Goal: Transaction & Acquisition: Purchase product/service

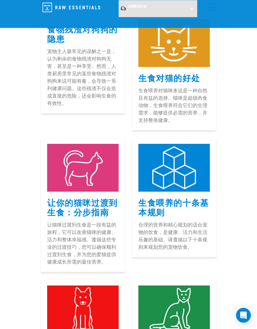
scroll to position [107, 0]
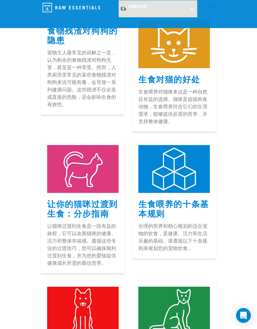
click at [182, 77] on font "生食对猫的好处" at bounding box center [169, 78] width 62 height 5
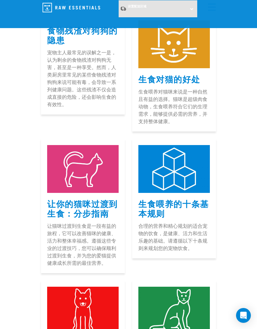
scroll to position [0, 0]
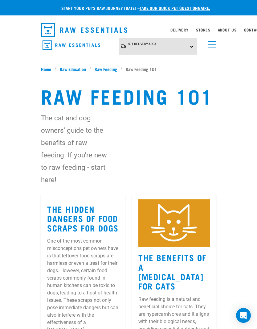
click at [216, 43] on link "menu" at bounding box center [210, 43] width 11 height 11
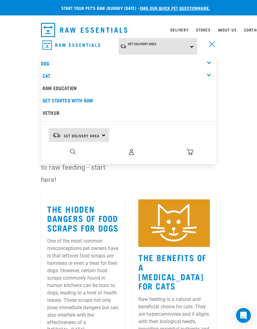
click at [230, 193] on div "Raw Feeding 101 The cat and dog owners' guide to the benefits of raw feeding. I…" at bounding box center [128, 132] width 257 height 121
click at [234, 150] on div "Raw Feeding 101 The cat and dog owners' guide to the benefits of raw feeding. I…" at bounding box center [128, 132] width 257 height 121
click at [208, 62] on div "Dog" at bounding box center [128, 63] width 175 height 12
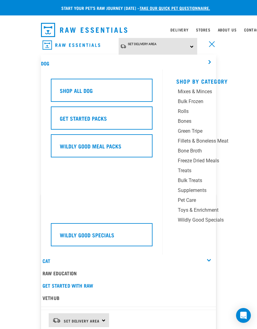
click at [212, 43] on link "menu" at bounding box center [210, 43] width 11 height 11
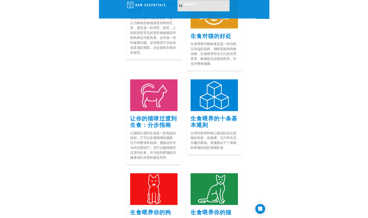
scroll to position [130, 0]
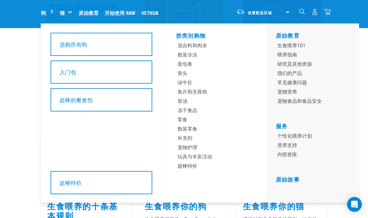
click at [65, 94] on div "超棒的餐食包" at bounding box center [102, 99] width 102 height 23
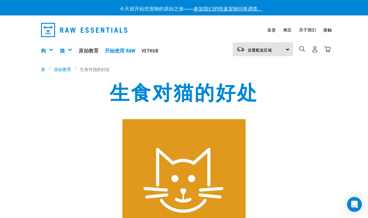
click at [0, 0] on div "入门包" at bounding box center [0, 0] width 0 height 0
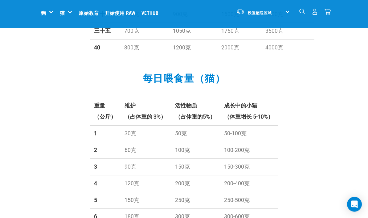
scroll to position [454, 0]
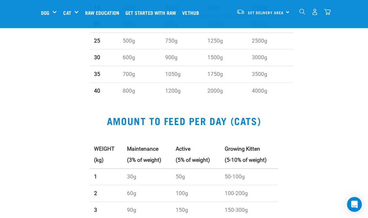
click at [0, 0] on h5 "Get Started Packs" at bounding box center [0, 0] width 0 height 0
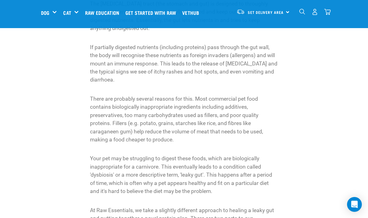
scroll to position [386, 0]
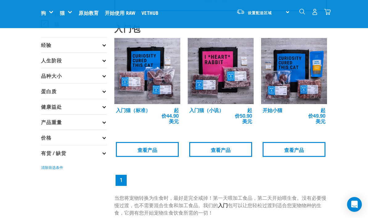
scroll to position [73, 0]
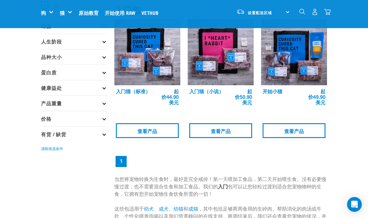
click at [318, 60] on img at bounding box center [294, 52] width 66 height 66
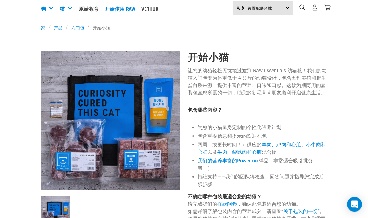
scroll to position [87, 0]
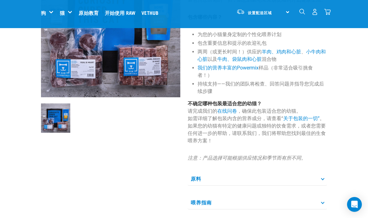
click at [232, 114] on font "在线问卷" at bounding box center [227, 111] width 20 height 6
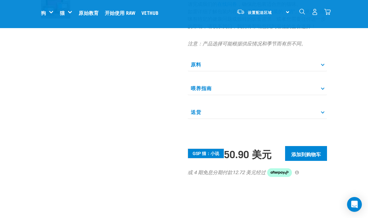
scroll to position [237, 0]
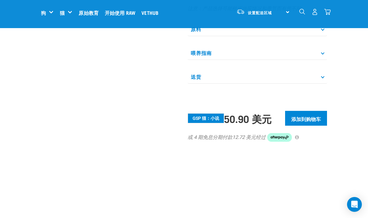
click at [321, 119] on input "添加到购物车" at bounding box center [306, 118] width 42 height 15
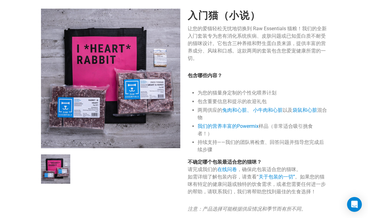
scroll to position [0, 0]
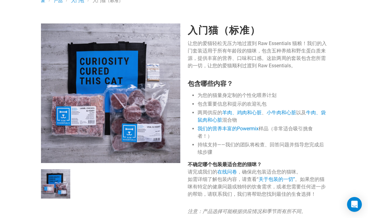
scroll to position [2, 0]
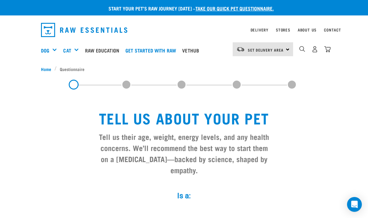
click at [317, 47] on img "dropdown navigation" at bounding box center [315, 49] width 6 height 6
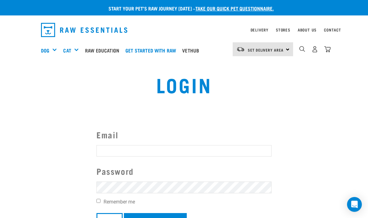
click at [237, 151] on input "Email" at bounding box center [184, 150] width 175 height 11
type input "vivienneshopping@gmail.com"
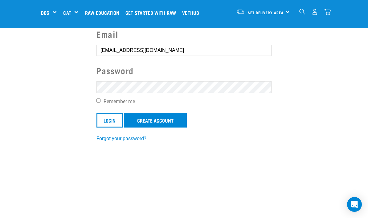
scroll to position [55, 0]
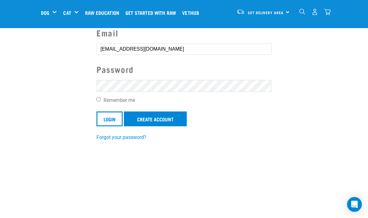
click at [95, 105] on div "Email vivienneshopping@gmail.com Password Remember me Login Create Account Forg…" at bounding box center [184, 84] width 185 height 114
click at [99, 99] on input "Remember me" at bounding box center [99, 99] width 4 height 4
checkbox input "true"
click at [116, 120] on input "Login" at bounding box center [110, 118] width 26 height 15
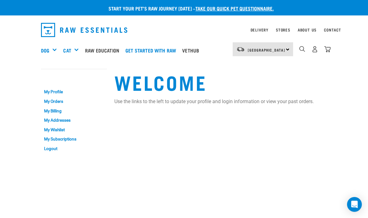
click at [51, 95] on link "My Profile" at bounding box center [74, 92] width 66 height 10
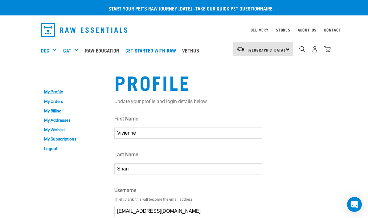
click at [48, 103] on link "My Orders" at bounding box center [74, 102] width 66 height 10
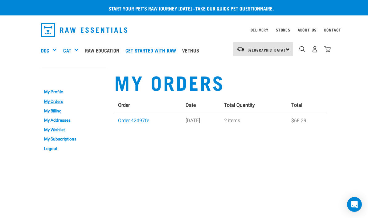
click at [129, 120] on link "Order 42d97fe" at bounding box center [133, 121] width 31 height 6
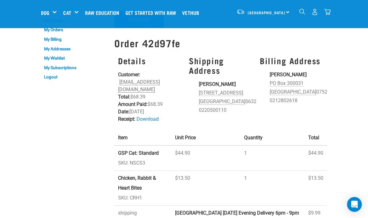
scroll to position [31, 0]
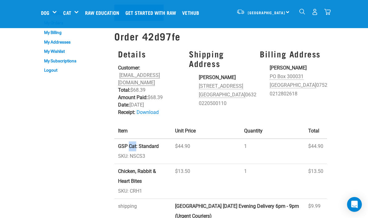
click at [188, 140] on td "$44.90" at bounding box center [205, 150] width 69 height 25
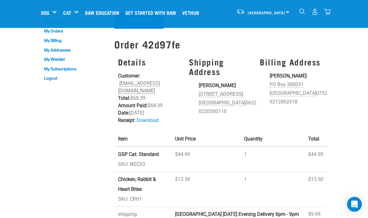
scroll to position [22, 0]
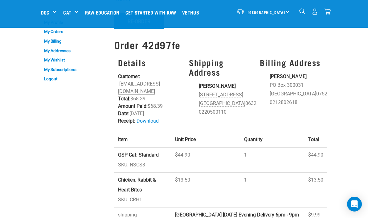
click at [150, 118] on link "Download" at bounding box center [148, 121] width 22 height 6
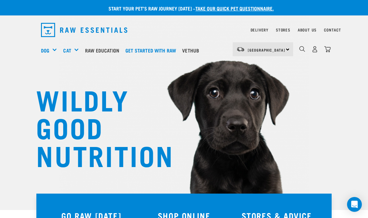
click at [284, 51] on div "North Island North Island South Island" at bounding box center [263, 49] width 60 height 14
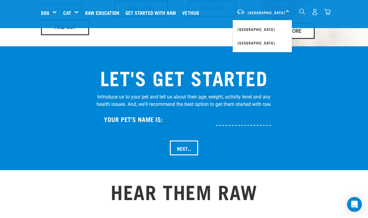
scroll to position [587, 0]
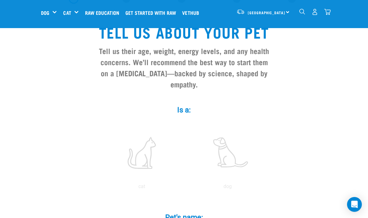
scroll to position [64, 0]
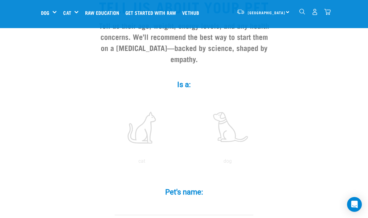
click at [147, 133] on label at bounding box center [141, 127] width 83 height 52
click at [99, 163] on input "radio" at bounding box center [99, 163] width 0 height 0
radio input "true"
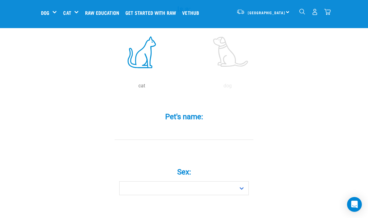
scroll to position [147, 0]
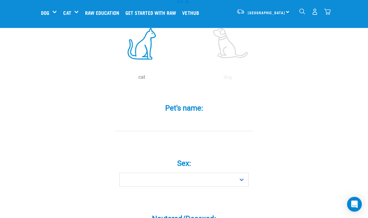
click at [228, 127] on input "Pet's name: *" at bounding box center [184, 125] width 139 height 14
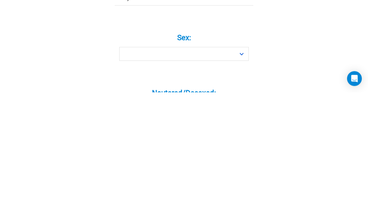
type input "Milky"
click at [245, 173] on select "Boy Girl" at bounding box center [184, 180] width 130 height 14
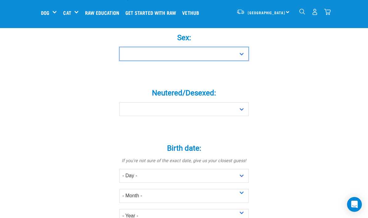
select select "girl"
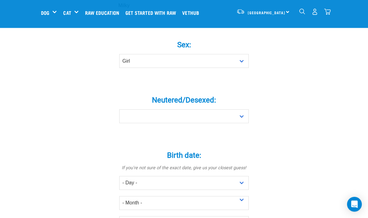
scroll to position [266, 0]
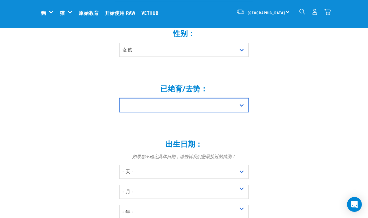
click at [240, 106] on select "是的 不" at bounding box center [184, 105] width 130 height 14
select select "no"
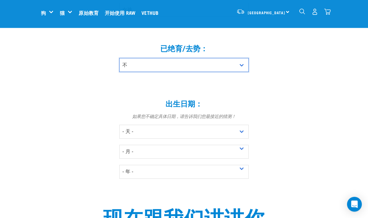
scroll to position [306, 0]
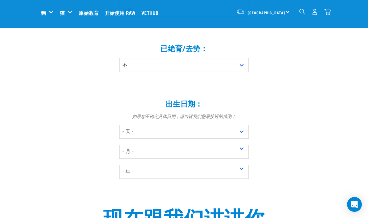
click at [240, 130] on select "- 天 - 1 2 3 4 5 6 7 8 9 10 11 12 十三 14 15 16 17 18 19 20 21 22 23 24 31" at bounding box center [184, 132] width 130 height 14
select select "23"
click at [243, 149] on select "- 月 - 一月 二月 行进 四月 可能 六月 七月 八月 九月 十月 十一月 十二月" at bounding box center [184, 152] width 130 height 14
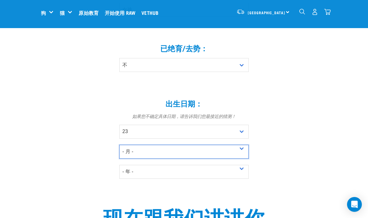
select select "February"
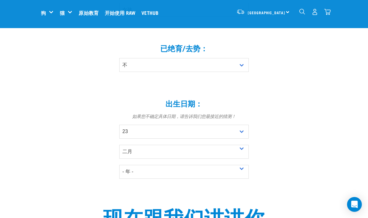
click at [246, 170] on select "- 年 - 2025 2024 2023 2022 2021 2020 2019 2018 2017 2016 2015 2014 2013 2012" at bounding box center [184, 172] width 130 height 14
select select "2025"
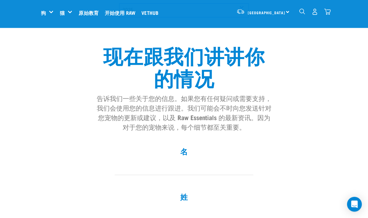
scroll to position [472, 0]
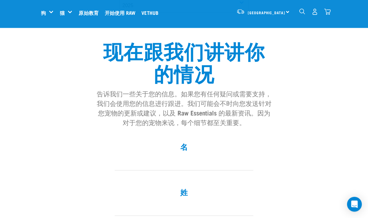
click at [229, 167] on input "名 *" at bounding box center [184, 164] width 139 height 14
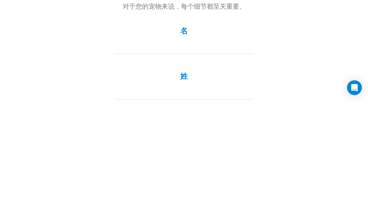
type input "Vivienne"
type input "Shan"
type input "vivienneshopping@gmail.com"
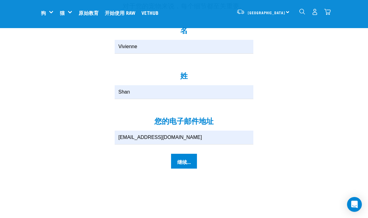
click at [191, 163] on input "继续..." at bounding box center [184, 161] width 26 height 15
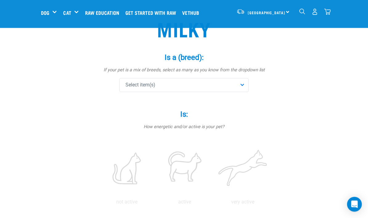
scroll to position [45, 0]
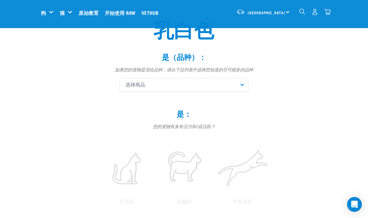
click at [248, 84] on div "选择商品" at bounding box center [184, 85] width 130 height 14
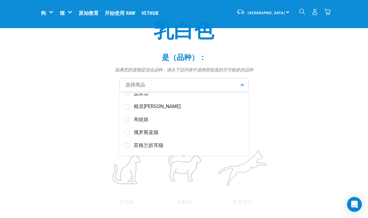
scroll to position [355, 0]
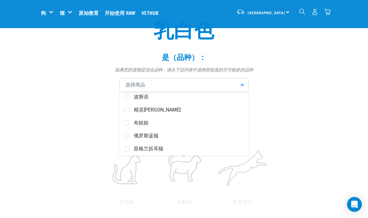
click at [130, 124] on div "布娃娃" at bounding box center [184, 122] width 126 height 13
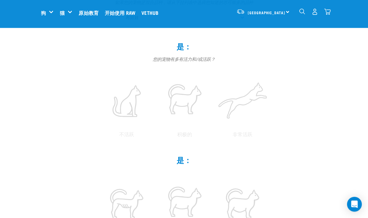
scroll to position [112, 0]
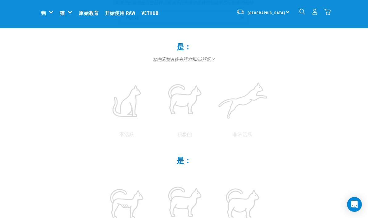
click at [213, 94] on label at bounding box center [185, 101] width 56 height 52
click at [156, 136] on input "radio" at bounding box center [156, 136] width 0 height 0
radio input "true"
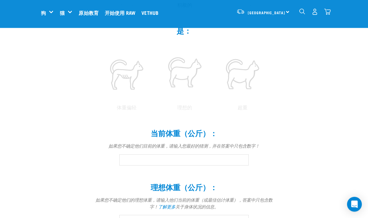
scroll to position [243, 0]
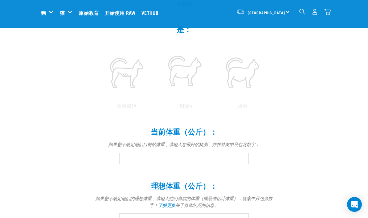
click at [155, 99] on label at bounding box center [127, 72] width 56 height 52
click at [98, 108] on input "radio" at bounding box center [98, 108] width 0 height 0
radio input "true"
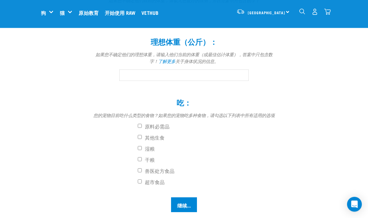
scroll to position [388, 0]
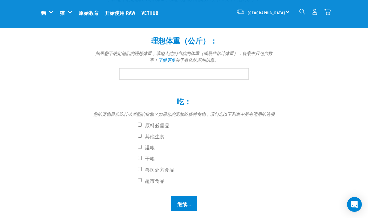
click at [234, 19] on input "当前体重（公斤）： *" at bounding box center [184, 13] width 130 height 11
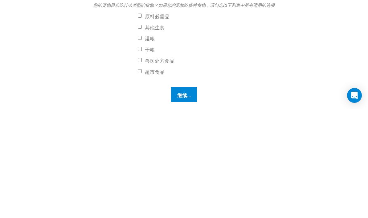
scroll to position [497, 0]
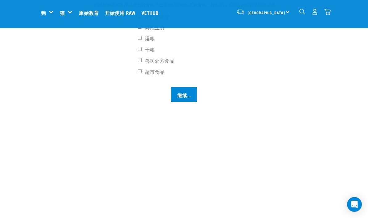
type input "2.75"
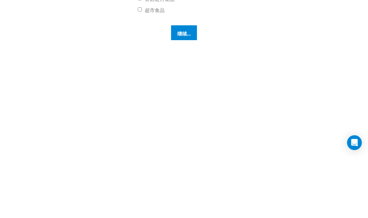
scroll to position [558, 0]
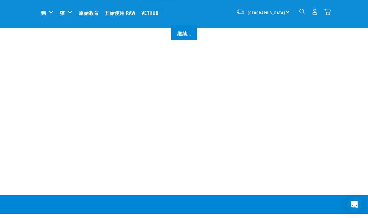
type input "3.2"
checkbox input "true"
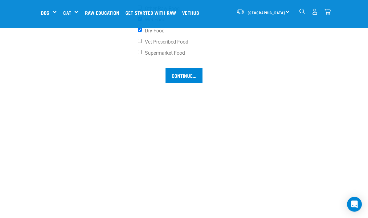
scroll to position [538, 0]
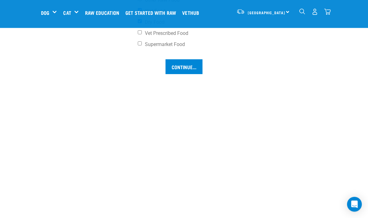
checkbox input "true"
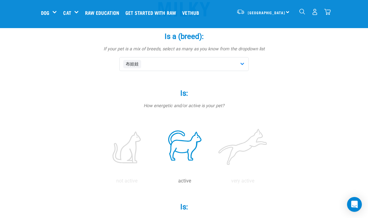
scroll to position [0, 0]
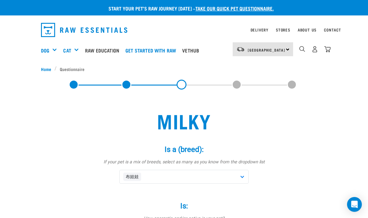
click at [243, 176] on div "布娃娃" at bounding box center [184, 177] width 130 height 14
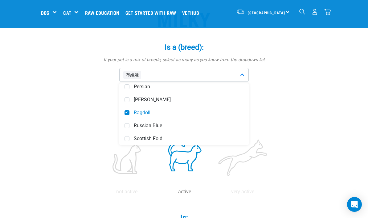
scroll to position [55, 0]
click at [130, 111] on div "Ragdoll" at bounding box center [184, 112] width 126 height 13
click at [129, 111] on span at bounding box center [127, 112] width 5 height 5
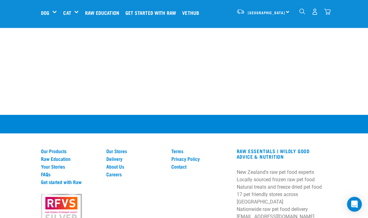
scroll to position [631, 0]
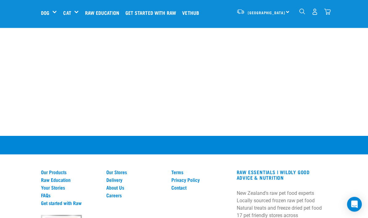
type input "2.7"
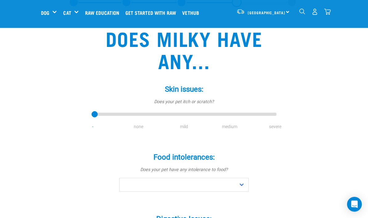
scroll to position [35, 0]
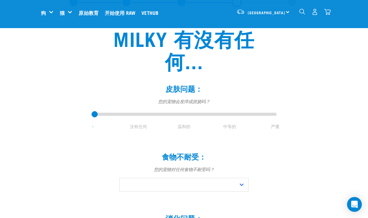
type input "2"
click at [187, 115] on input "range" at bounding box center [184, 114] width 185 height 9
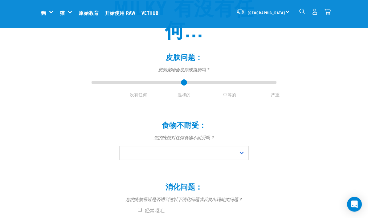
scroll to position [67, 0]
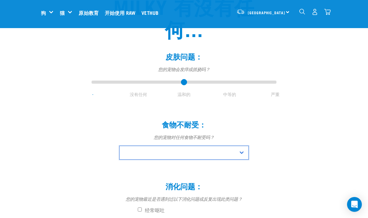
click at [242, 153] on select "不 是的" at bounding box center [184, 153] width 130 height 14
click at [243, 152] on select "不 是的" at bounding box center [184, 153] width 130 height 14
select select "no"
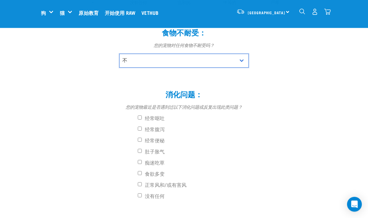
scroll to position [159, 0]
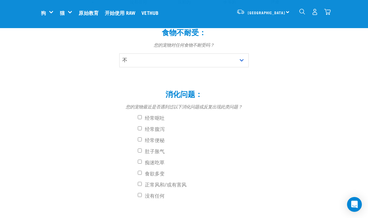
click at [139, 161] on input "痴迷吃草" at bounding box center [140, 161] width 4 height 4
click at [139, 159] on input "痴迷吃草" at bounding box center [140, 161] width 4 height 4
checkbox input "false"
click at [142, 171] on input "食欲多变" at bounding box center [140, 173] width 4 height 4
checkbox input "true"
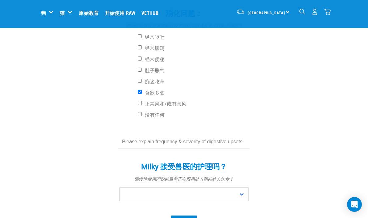
scroll to position [252, 0]
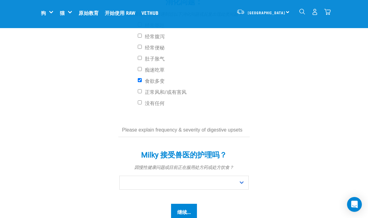
click at [231, 131] on input "text" at bounding box center [183, 130] width 131 height 14
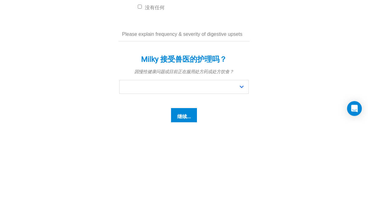
scroll to position [348, 0]
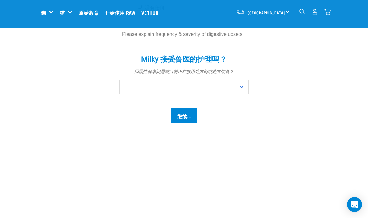
click at [145, 37] on input "text" at bounding box center [183, 34] width 131 height 14
paste input "She often doesn't like to eat, but occasionally her appetite improves."
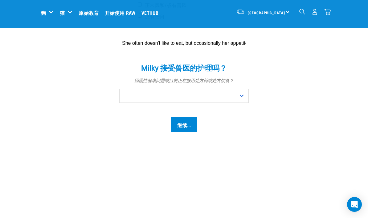
scroll to position [339, 0]
type input "She often doesn't like to eat, but occasionally her appetite improves."
click at [243, 97] on select "不 是的" at bounding box center [184, 96] width 130 height 14
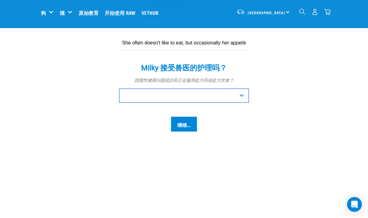
select select "no"
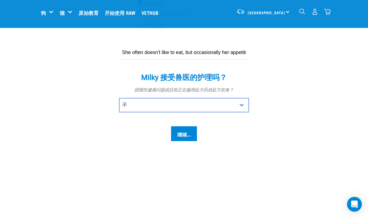
scroll to position [323, 0]
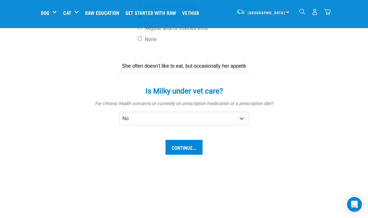
click at [197, 149] on input "Continue..." at bounding box center [184, 147] width 37 height 15
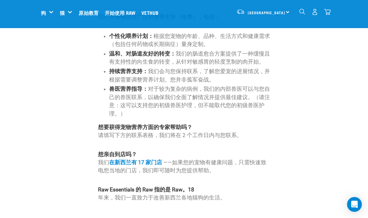
scroll to position [379, 0]
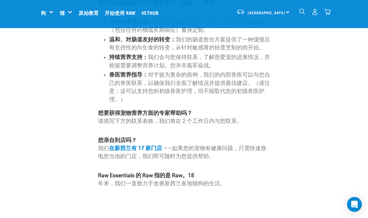
click at [152, 145] on font "在新西兰有 17 家门店" at bounding box center [135, 148] width 53 height 6
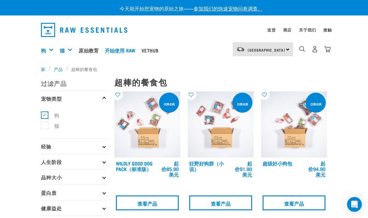
click at [46, 115] on label "狗" at bounding box center [52, 115] width 17 height 8
click at [45, 115] on input "狗" at bounding box center [43, 114] width 4 height 4
checkbox input "false"
click at [46, 125] on label "猫" at bounding box center [52, 126] width 17 height 8
click at [45, 125] on input "猫" at bounding box center [43, 124] width 4 height 4
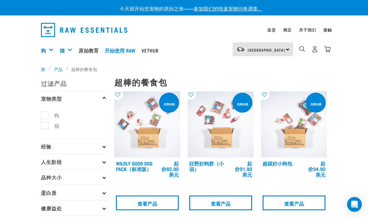
checkbox input "true"
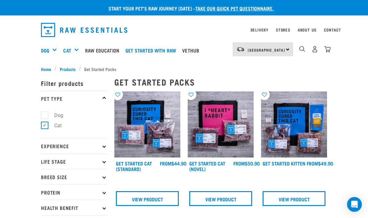
click at [221, 162] on link "Get Started Cat (Novel)" at bounding box center [207, 166] width 36 height 8
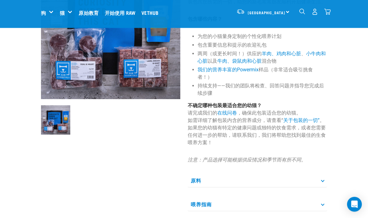
scroll to position [86, 0]
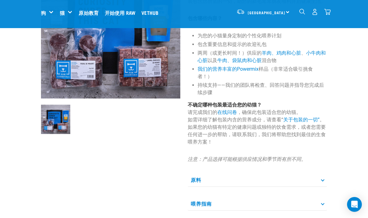
click at [250, 63] on font "牛肉、袋鼠肉和心脏" at bounding box center [239, 60] width 44 height 6
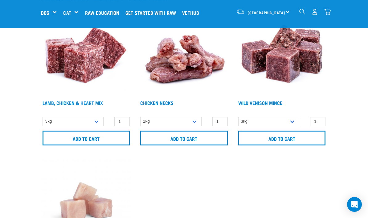
scroll to position [314, 0]
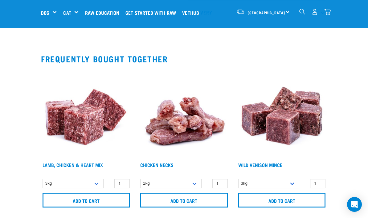
click at [316, 13] on img "dropdown navigation" at bounding box center [315, 12] width 6 height 6
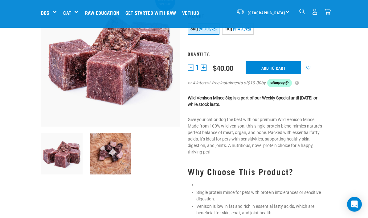
scroll to position [58, 0]
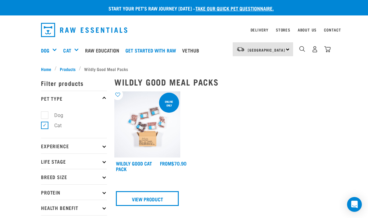
click at [0, 0] on div "Shop All Cat" at bounding box center [0, 0] width 0 height 0
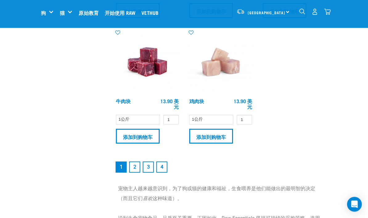
scroll to position [1278, 0]
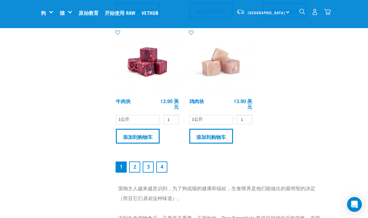
click at [134, 169] on font "2" at bounding box center [135, 167] width 3 height 6
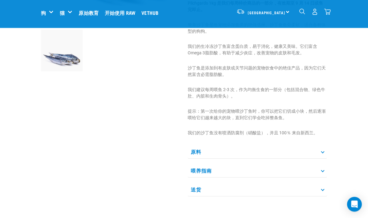
scroll to position [172, 0]
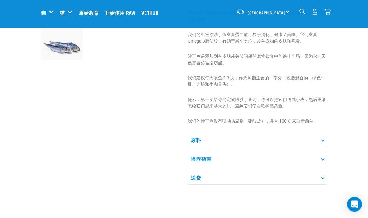
click at [326, 157] on p "喂养指南" at bounding box center [257, 159] width 139 height 14
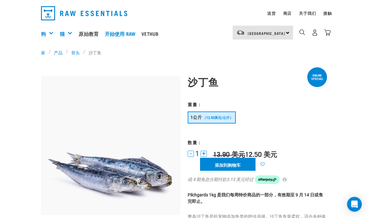
scroll to position [0, 0]
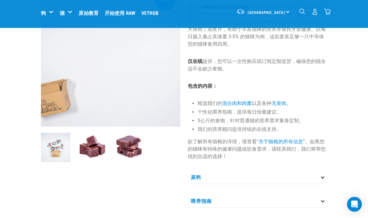
scroll to position [19, 0]
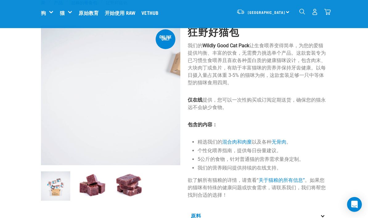
click at [88, 186] on img at bounding box center [92, 185] width 29 height 29
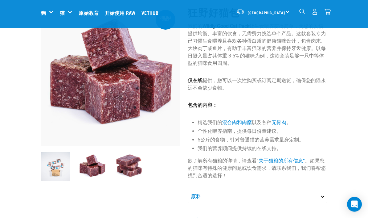
scroll to position [39, 0]
click at [135, 164] on img at bounding box center [128, 166] width 29 height 29
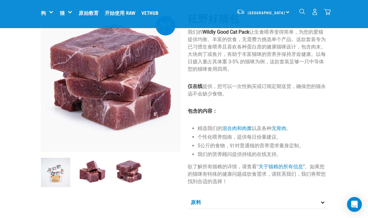
scroll to position [34, 0]
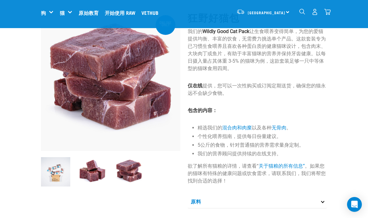
click at [55, 168] on img at bounding box center [55, 171] width 29 height 29
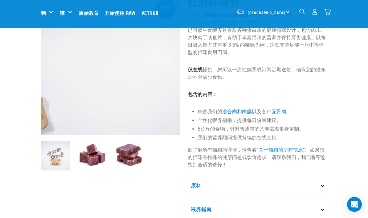
scroll to position [58, 0]
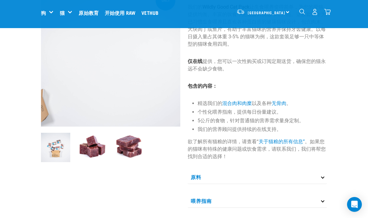
click at [259, 198] on p "喂养指南" at bounding box center [257, 201] width 139 height 14
click at [298, 175] on p "原料" at bounding box center [257, 177] width 139 height 14
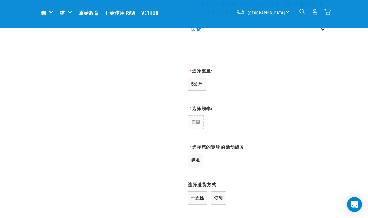
scroll to position [303, 0]
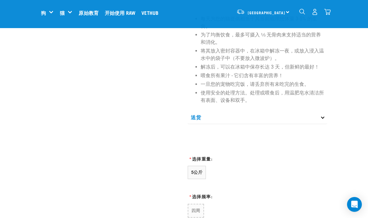
click at [198, 169] on button "5公斤" at bounding box center [197, 172] width 18 height 13
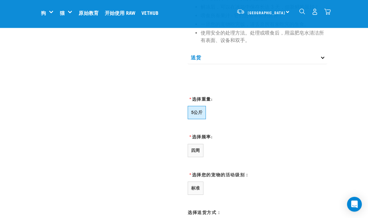
scroll to position [367, 0]
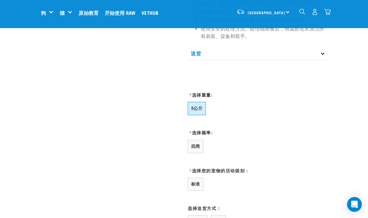
click at [217, 219] on font "订阅" at bounding box center [218, 221] width 9 height 5
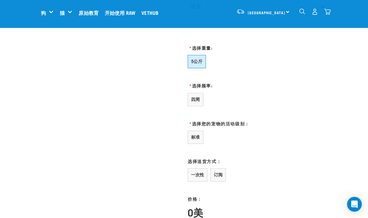
scroll to position [437, 0]
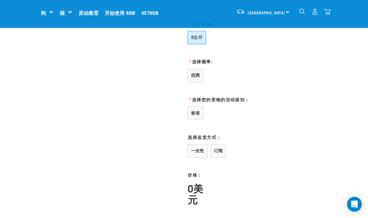
click at [197, 147] on button "一次性" at bounding box center [198, 150] width 20 height 13
click at [193, 151] on font "一次性" at bounding box center [197, 150] width 13 height 5
click at [198, 80] on button "四周" at bounding box center [196, 75] width 16 height 13
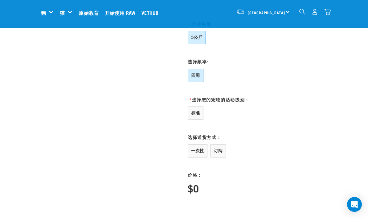
click at [193, 108] on button "标准" at bounding box center [196, 112] width 16 height 13
click at [196, 155] on button "一次性" at bounding box center [198, 150] width 20 height 13
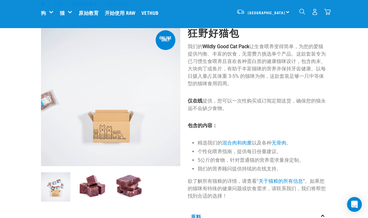
scroll to position [0, 0]
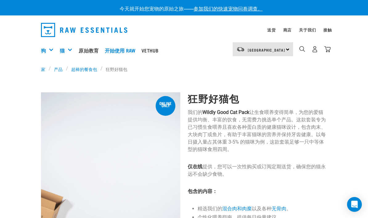
click at [241, 111] on font "Wildly Good Cat Pack" at bounding box center [226, 112] width 47 height 6
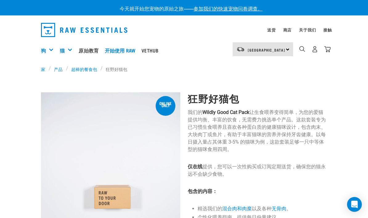
click at [244, 112] on font "Wildly Good Cat Pack" at bounding box center [226, 112] width 47 height 6
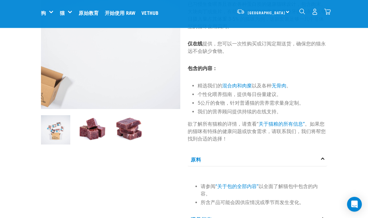
scroll to position [76, 0]
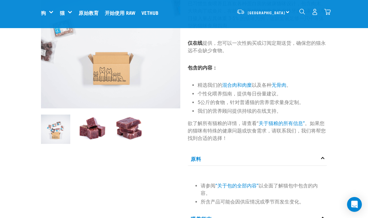
click at [233, 85] on font "混合肉和肉糜" at bounding box center [237, 85] width 30 height 6
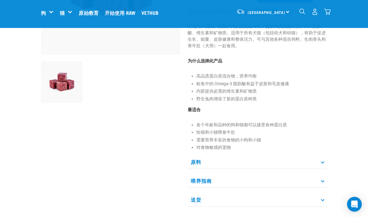
scroll to position [130, 0]
click at [324, 179] on p "喂养指南" at bounding box center [257, 181] width 139 height 14
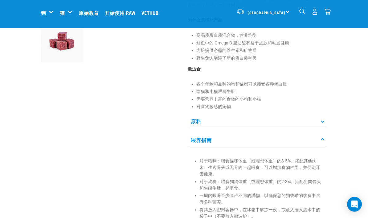
scroll to position [170, 0]
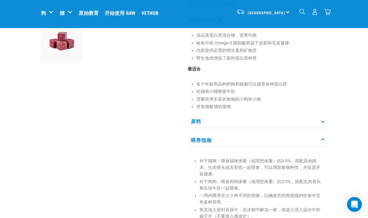
click at [324, 122] on p "原料" at bounding box center [257, 121] width 139 height 14
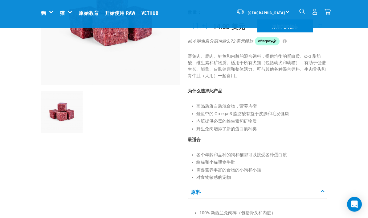
scroll to position [0, 0]
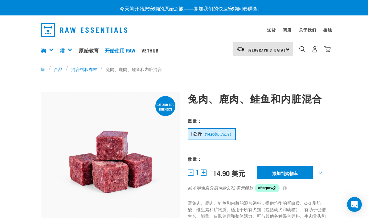
click at [290, 171] on input "添加到购物车" at bounding box center [286, 172] width 56 height 13
click at [329, 47] on img "下拉导航" at bounding box center [327, 49] width 6 height 6
click at [325, 58] on div "4" at bounding box center [312, 50] width 38 height 25
click at [328, 48] on img "下拉导航" at bounding box center [327, 49] width 6 height 6
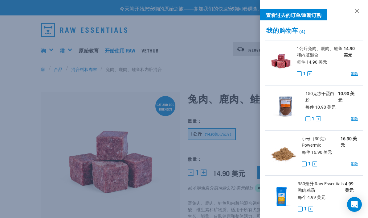
scroll to position [32, 0]
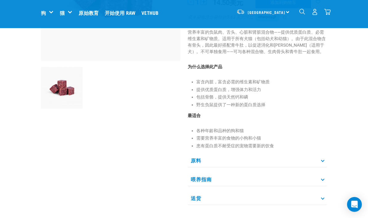
scroll to position [141, 0]
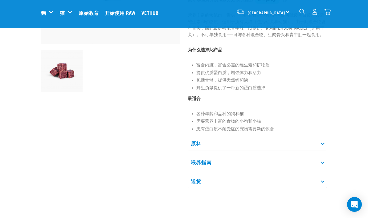
click at [324, 146] on p "原料" at bounding box center [257, 143] width 139 height 14
click at [324, 166] on p "喂养指南" at bounding box center [257, 170] width 139 height 14
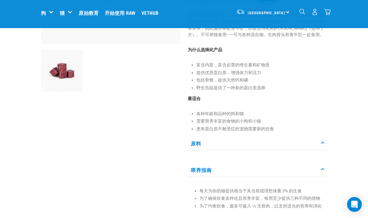
click at [321, 140] on p "原料" at bounding box center [257, 143] width 139 height 14
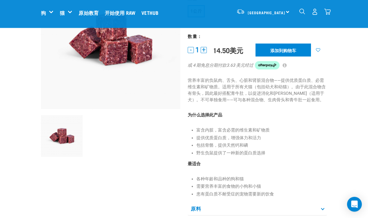
scroll to position [0, 0]
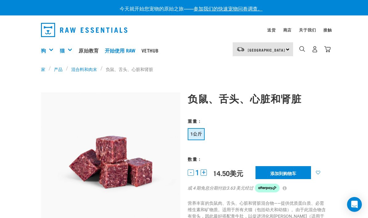
click at [326, 51] on img "下拉导航" at bounding box center [327, 49] width 6 height 6
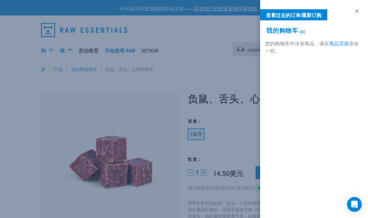
click at [360, 9] on link at bounding box center [357, 11] width 10 height 10
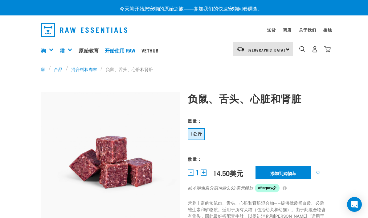
click at [325, 48] on img "下拉导航" at bounding box center [327, 49] width 6 height 6
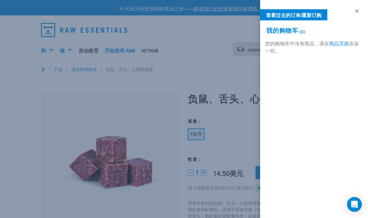
click at [357, 11] on link at bounding box center [357, 11] width 10 height 10
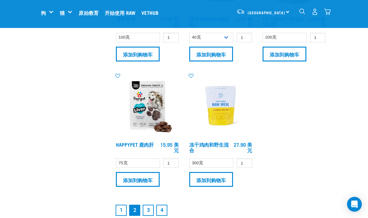
scroll to position [1282, 0]
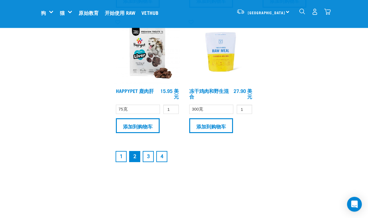
click at [153, 155] on link "3" at bounding box center [148, 156] width 11 height 11
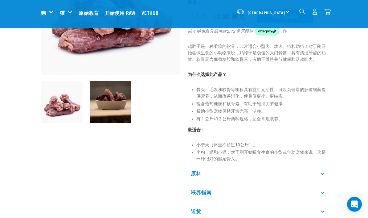
scroll to position [165, 0]
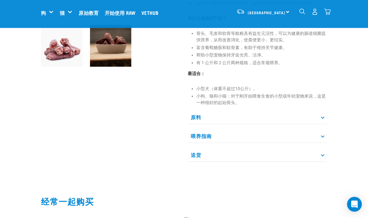
click at [323, 119] on icon at bounding box center [322, 117] width 3 height 3
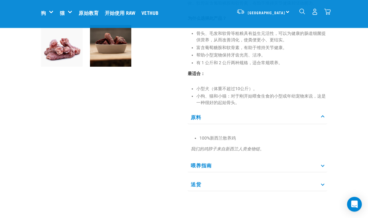
scroll to position [166, 0]
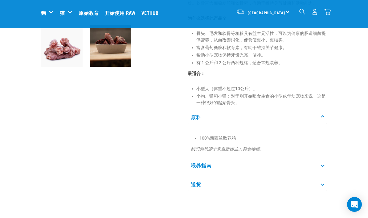
click at [322, 167] on icon at bounding box center [322, 164] width 3 height 3
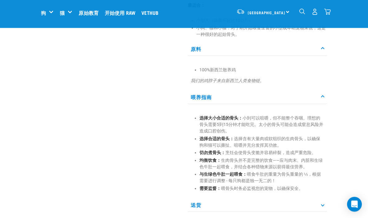
scroll to position [234, 0]
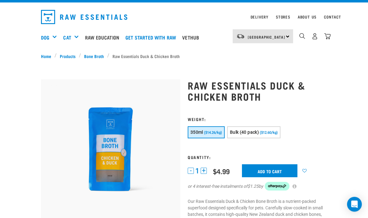
scroll to position [13, 0]
click at [279, 136] on button "Bulk (40 pack) ($12.60/kg)" at bounding box center [253, 132] width 53 height 12
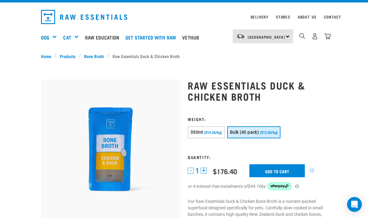
click at [217, 133] on span "($14.26/kg)" at bounding box center [213, 132] width 18 height 4
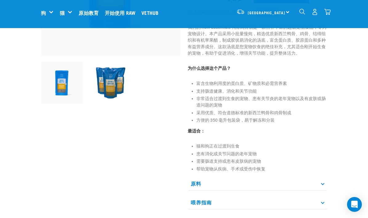
scroll to position [139, 0]
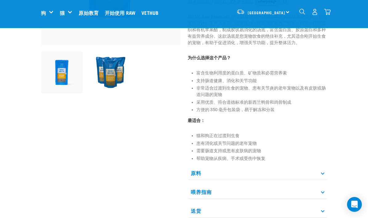
click at [323, 171] on icon at bounding box center [322, 172] width 3 height 3
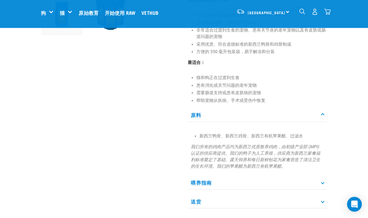
click at [327, 183] on p "喂养指南" at bounding box center [257, 183] width 139 height 14
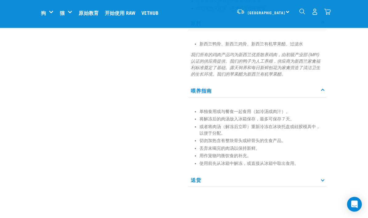
scroll to position [293, 0]
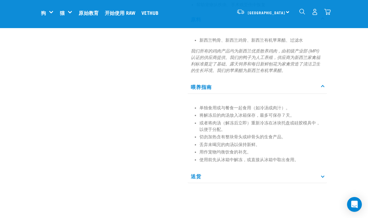
click at [326, 176] on p "送货" at bounding box center [257, 176] width 139 height 14
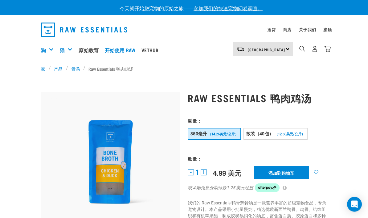
scroll to position [0, 0]
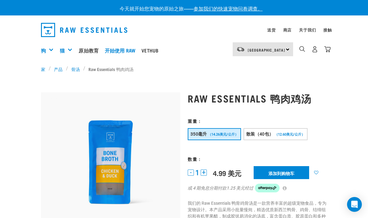
click at [303, 172] on input "添加到购物车" at bounding box center [282, 172] width 56 height 13
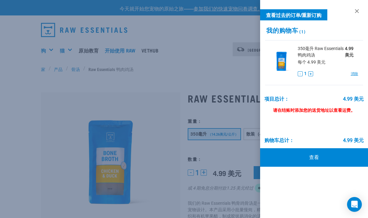
click at [357, 10] on link at bounding box center [357, 11] width 10 height 10
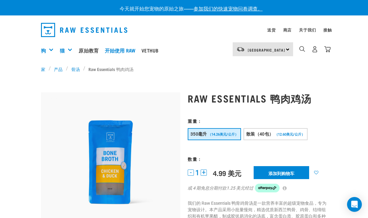
click at [315, 52] on img "下拉导航" at bounding box center [315, 49] width 6 height 6
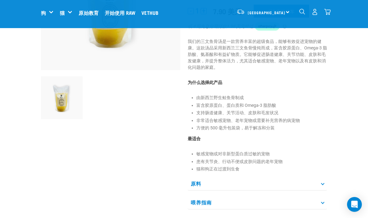
scroll to position [136, 0]
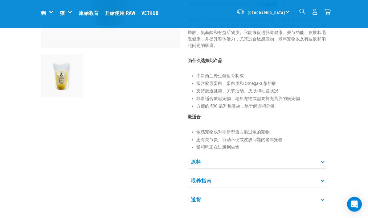
click at [323, 182] on p "喂养指南" at bounding box center [257, 181] width 139 height 14
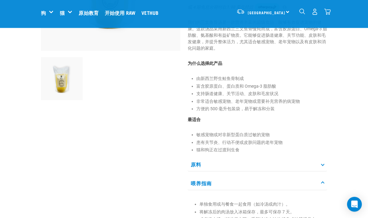
scroll to position [106, 0]
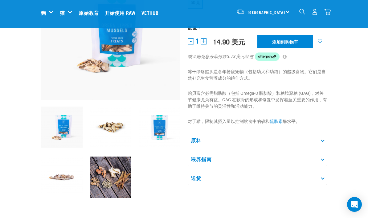
scroll to position [84, 0]
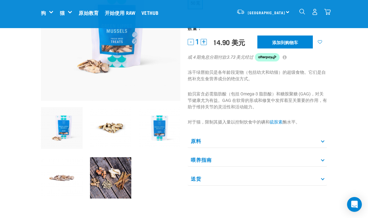
click at [321, 161] on p "喂养指南" at bounding box center [257, 160] width 139 height 14
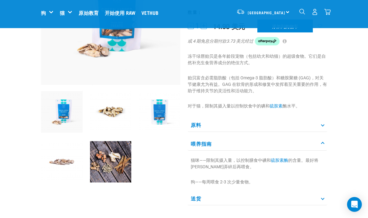
scroll to position [89, 0]
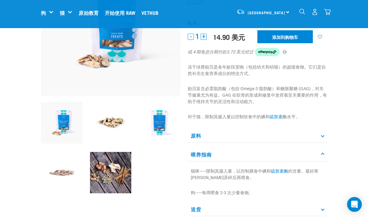
click at [325, 139] on p "原料" at bounding box center [257, 136] width 139 height 14
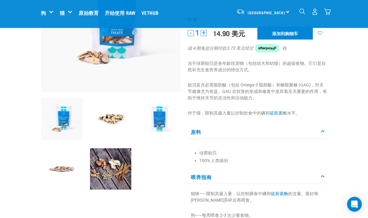
scroll to position [108, 0]
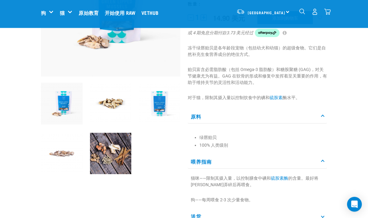
click at [114, 100] on img at bounding box center [111, 104] width 42 height 42
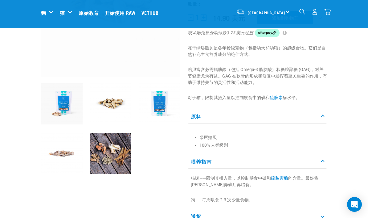
click at [107, 155] on img at bounding box center [111, 154] width 42 height 42
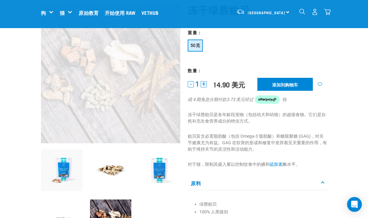
scroll to position [39, 0]
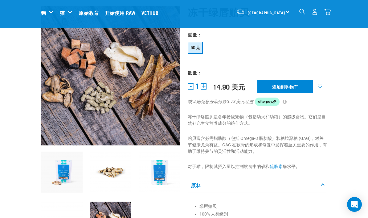
click at [123, 206] on img at bounding box center [111, 222] width 42 height 42
click at [123, 205] on img at bounding box center [111, 222] width 42 height 42
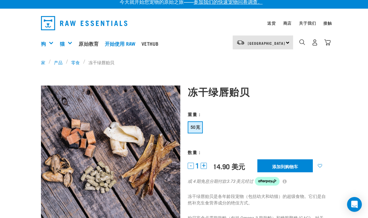
scroll to position [0, 0]
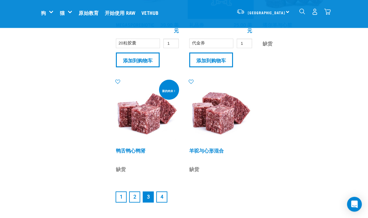
scroll to position [1225, 0]
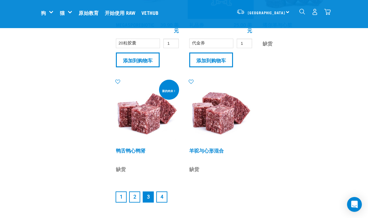
click at [165, 200] on link "4" at bounding box center [161, 196] width 11 height 11
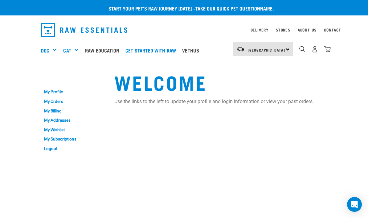
click at [328, 48] on img "dropdown navigation" at bounding box center [327, 49] width 6 height 6
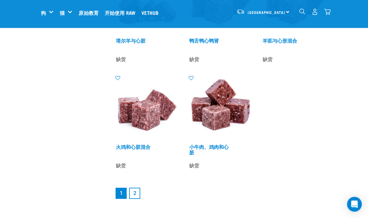
scroll to position [1179, 0]
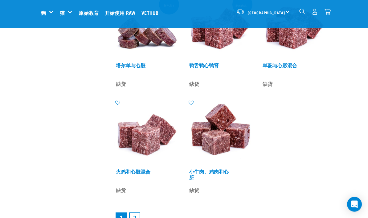
click at [229, 139] on img at bounding box center [221, 133] width 66 height 66
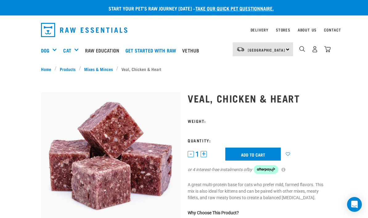
click at [267, 154] on input "Add to cart" at bounding box center [253, 153] width 56 height 13
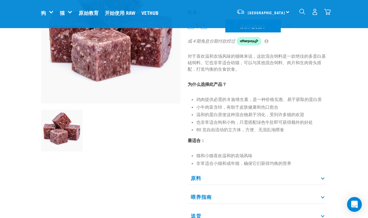
scroll to position [93, 0]
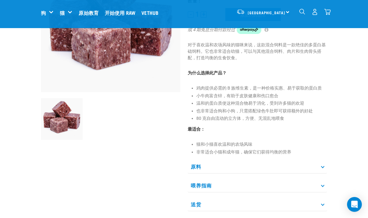
click at [325, 167] on p "原料" at bounding box center [257, 166] width 139 height 14
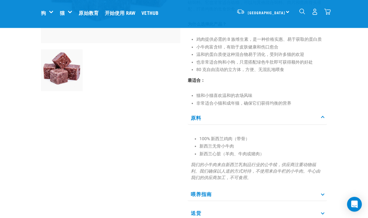
scroll to position [154, 0]
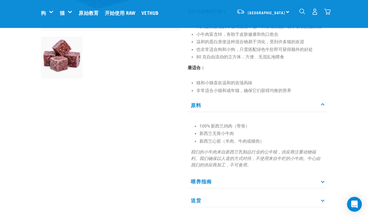
click at [327, 179] on p "喂养指南" at bounding box center [257, 182] width 139 height 14
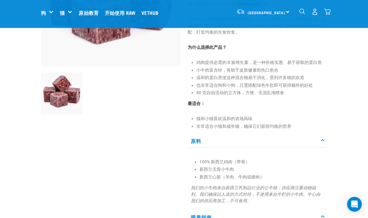
scroll to position [0, 0]
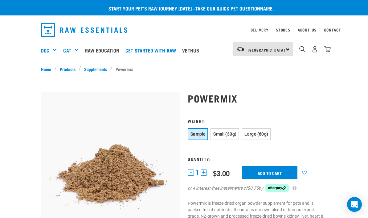
click at [233, 130] on button "Small (30g)" at bounding box center [225, 134] width 29 height 12
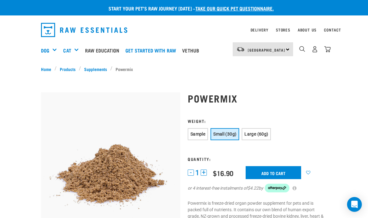
click at [271, 130] on button "Large (60g)" at bounding box center [256, 134] width 29 height 12
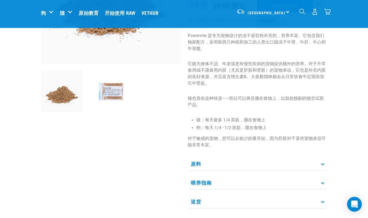
scroll to position [137, 0]
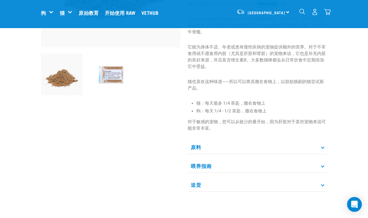
click at [322, 142] on p "原料" at bounding box center [257, 147] width 139 height 14
click at [323, 144] on p "原料" at bounding box center [257, 147] width 139 height 14
click at [324, 163] on p "喂养指南" at bounding box center [257, 166] width 139 height 14
click at [108, 74] on img at bounding box center [111, 75] width 42 height 42
click at [119, 71] on img at bounding box center [111, 75] width 42 height 42
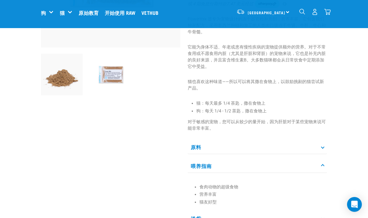
click at [112, 76] on img at bounding box center [111, 75] width 42 height 42
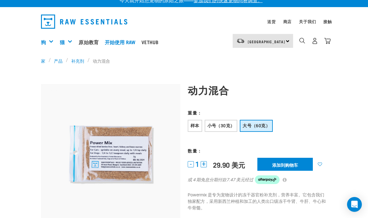
scroll to position [0, 0]
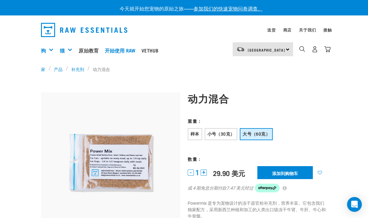
click at [228, 135] on font "小号（30克）" at bounding box center [221, 133] width 27 height 5
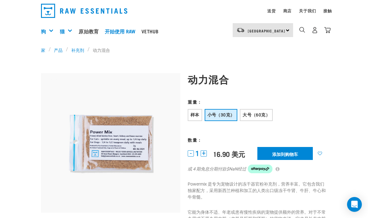
scroll to position [20, 0]
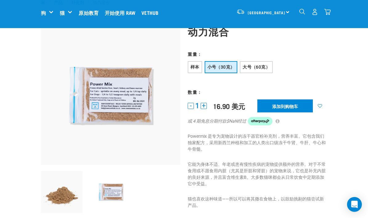
click at [66, 191] on img at bounding box center [62, 192] width 42 height 42
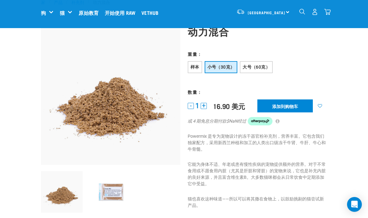
click at [261, 66] on font "大号（60克）" at bounding box center [256, 66] width 27 height 5
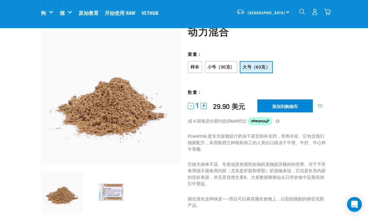
click at [226, 62] on button "小号（30克）" at bounding box center [221, 67] width 33 height 12
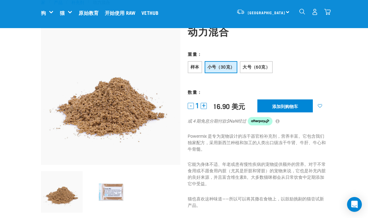
click at [262, 62] on button "大号（60克）" at bounding box center [256, 67] width 33 height 12
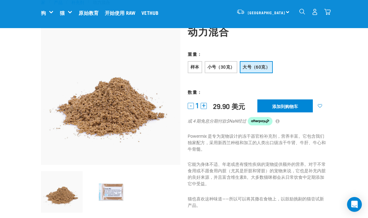
click at [228, 63] on button "小号（30克）" at bounding box center [221, 67] width 33 height 12
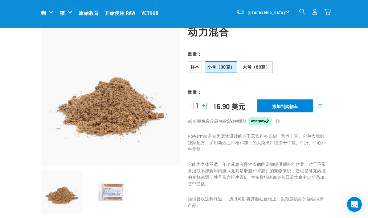
click at [292, 45] on div "动力混合" at bounding box center [257, 184] width 147 height 334
click at [304, 105] on input "添加到购物车" at bounding box center [286, 105] width 56 height 13
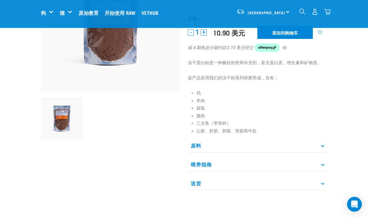
scroll to position [103, 0]
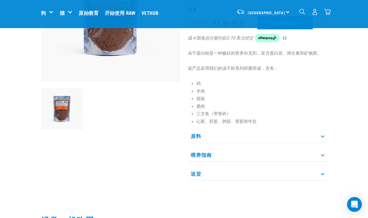
click at [322, 135] on icon at bounding box center [322, 135] width 3 height 3
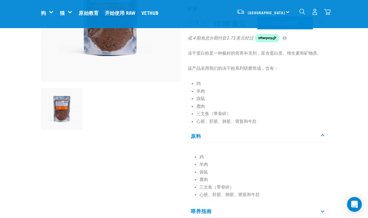
click at [324, 133] on p "原料" at bounding box center [257, 136] width 139 height 14
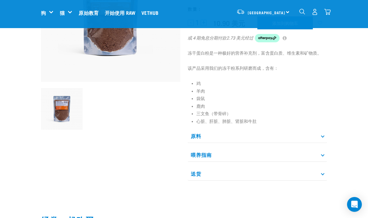
click at [318, 156] on p "喂养指南" at bounding box center [257, 155] width 139 height 14
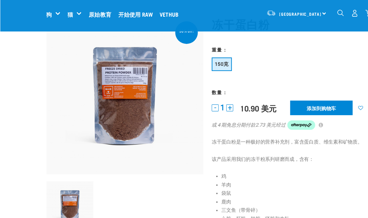
scroll to position [28, 0]
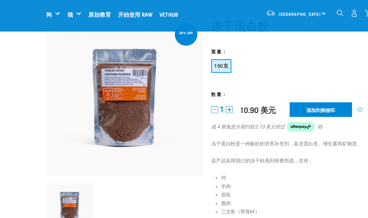
click at [302, 96] on input "添加到购物车" at bounding box center [286, 97] width 56 height 13
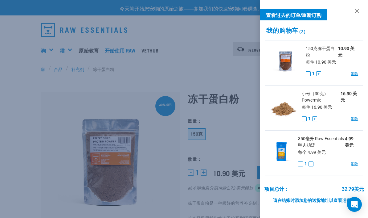
click at [316, 91] on font "小号（30克）Powermix" at bounding box center [315, 96] width 27 height 11
click at [284, 106] on img at bounding box center [283, 106] width 27 height 32
click at [348, 90] on span "16.90 美元" at bounding box center [350, 96] width 18 height 13
click at [288, 106] on img at bounding box center [283, 106] width 27 height 32
click at [281, 112] on img at bounding box center [283, 106] width 27 height 32
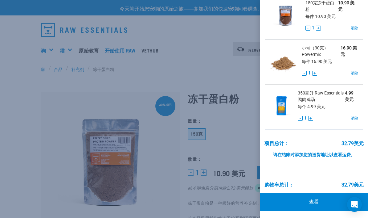
scroll to position [45, 0]
click at [314, 200] on font "查看" at bounding box center [314, 202] width 10 height 6
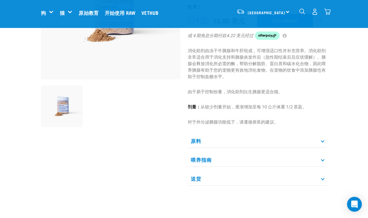
scroll to position [116, 0]
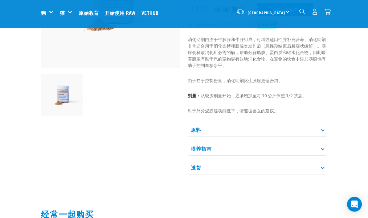
click at [314, 128] on p "原料" at bounding box center [257, 130] width 139 height 14
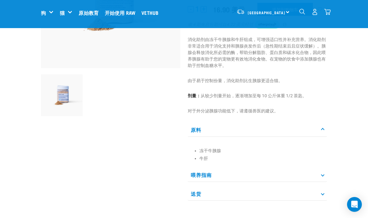
click at [319, 172] on p "喂养指南" at bounding box center [257, 175] width 139 height 14
click at [322, 176] on icon at bounding box center [322, 174] width 3 height 3
click at [322, 128] on p "原料" at bounding box center [257, 130] width 139 height 14
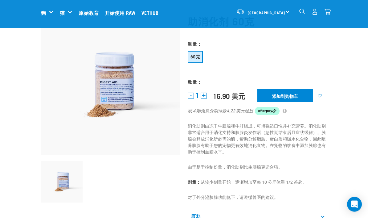
scroll to position [0, 0]
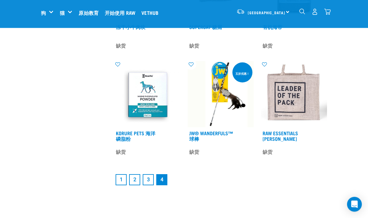
scroll to position [514, 0]
click at [119, 185] on link "1" at bounding box center [121, 179] width 11 height 11
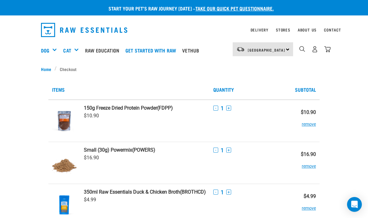
click at [151, 151] on link "Small (30g) Powermix (POWERS)" at bounding box center [145, 150] width 122 height 6
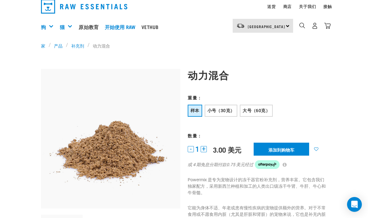
scroll to position [105, 0]
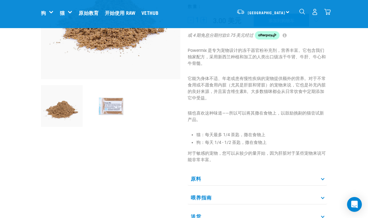
click at [105, 109] on img at bounding box center [111, 106] width 42 height 42
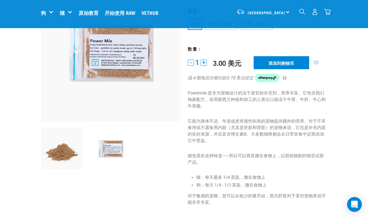
scroll to position [0, 0]
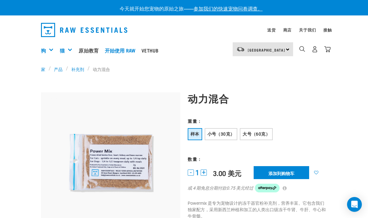
click at [327, 50] on img "下拉导航" at bounding box center [327, 49] width 6 height 6
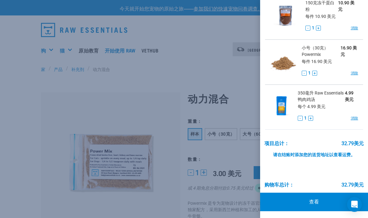
scroll to position [45, 0]
click at [234, 67] on div at bounding box center [184, 109] width 368 height 218
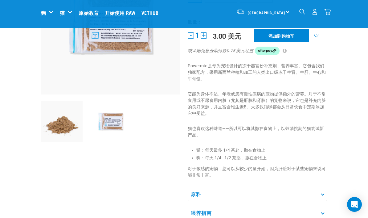
scroll to position [126, 0]
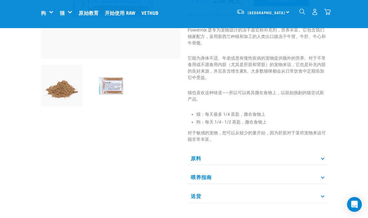
click at [320, 160] on p "原料" at bounding box center [257, 158] width 139 height 14
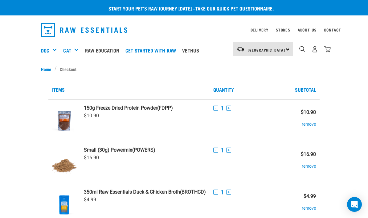
click at [169, 106] on link "150g Freeze Dried Protein Powder (FDPP)" at bounding box center [145, 108] width 122 height 6
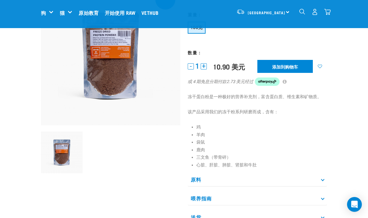
scroll to position [59, 0]
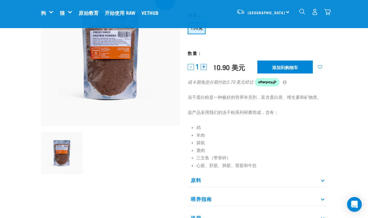
click at [321, 179] on p "原料" at bounding box center [257, 180] width 139 height 14
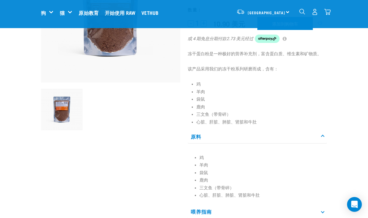
scroll to position [140, 0]
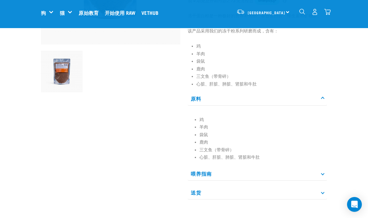
click at [324, 171] on p "喂养指南" at bounding box center [257, 174] width 139 height 14
click at [324, 173] on icon at bounding box center [322, 173] width 3 height 3
click at [323, 173] on icon at bounding box center [322, 173] width 3 height 3
click at [322, 174] on icon at bounding box center [322, 173] width 3 height 3
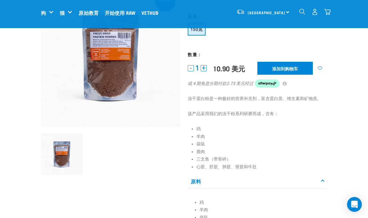
scroll to position [0, 0]
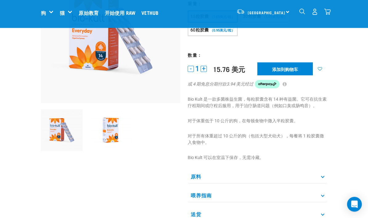
scroll to position [83, 0]
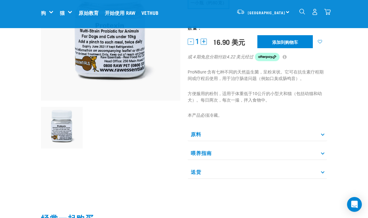
scroll to position [87, 0]
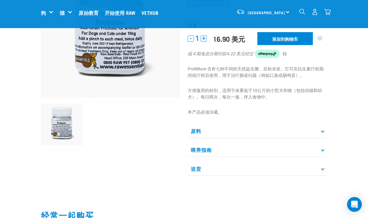
click at [325, 132] on p "原料" at bounding box center [257, 131] width 139 height 14
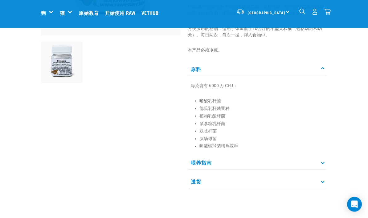
scroll to position [152, 0]
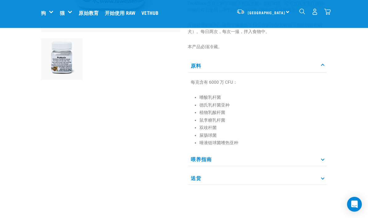
click at [323, 160] on icon at bounding box center [322, 159] width 3 height 3
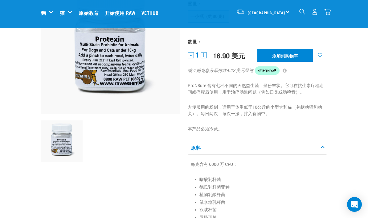
scroll to position [0, 0]
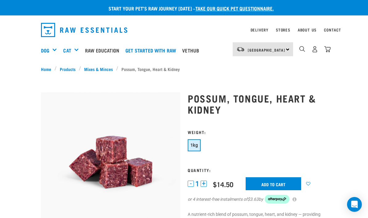
click at [326, 50] on img "dropdown navigation" at bounding box center [327, 49] width 6 height 6
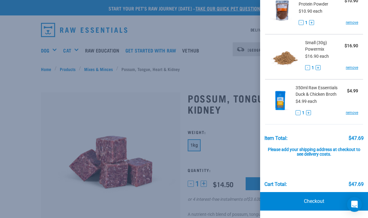
click at [236, 142] on div at bounding box center [184, 109] width 368 height 218
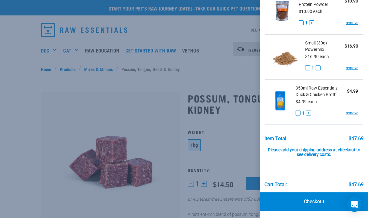
scroll to position [95, 0]
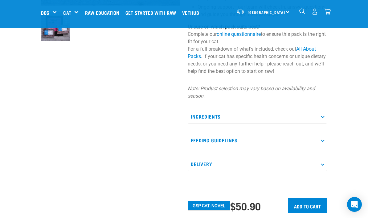
scroll to position [189, 0]
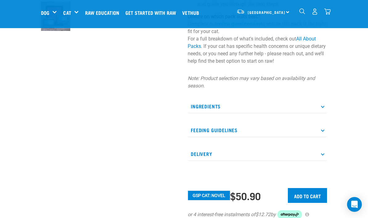
click at [312, 195] on input "Add to cart" at bounding box center [307, 195] width 39 height 15
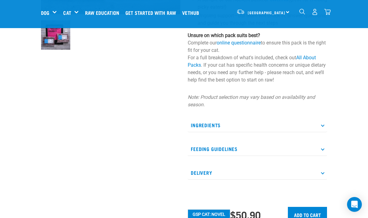
scroll to position [136, 0]
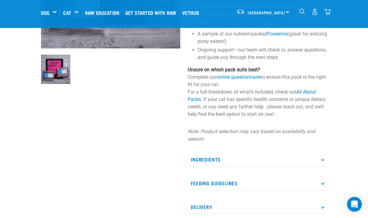
click at [319, 157] on p "Ingredients" at bounding box center [257, 160] width 139 height 14
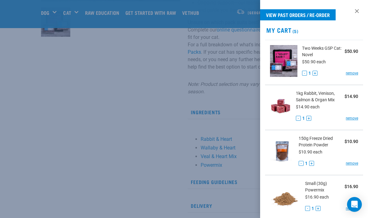
scroll to position [187, 0]
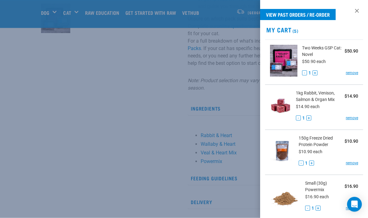
click at [239, 186] on div at bounding box center [184, 109] width 368 height 218
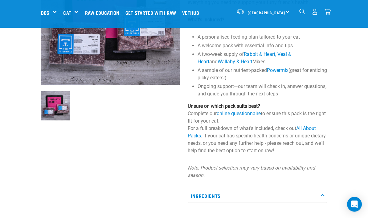
scroll to position [0, 0]
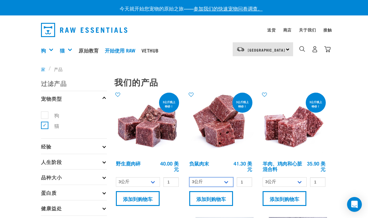
click at [227, 180] on select "3公斤 1公斤" at bounding box center [211, 182] width 44 height 10
click at [228, 180] on select "3公斤 1公斤" at bounding box center [211, 182] width 44 height 10
select select "456"
click at [326, 49] on img "下拉导航" at bounding box center [327, 49] width 6 height 6
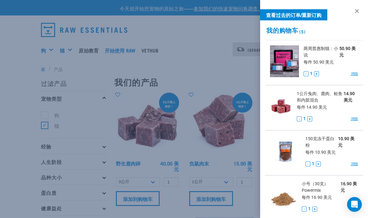
click at [196, 48] on div at bounding box center [184, 109] width 368 height 218
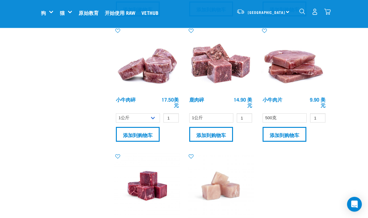
scroll to position [1195, 0]
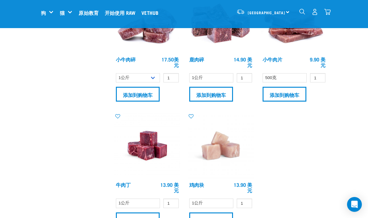
click at [134, 97] on input "添加到购物车" at bounding box center [138, 94] width 44 height 15
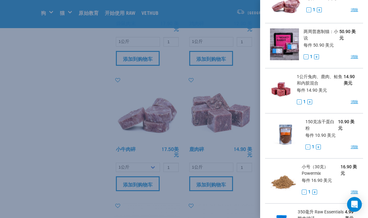
scroll to position [28, 0]
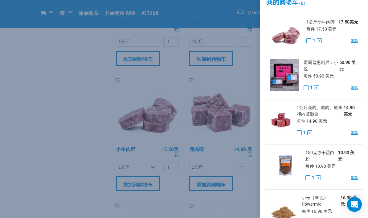
click at [280, 76] on img at bounding box center [284, 75] width 29 height 32
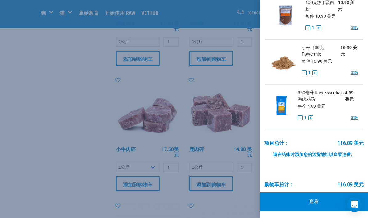
scroll to position [178, 0]
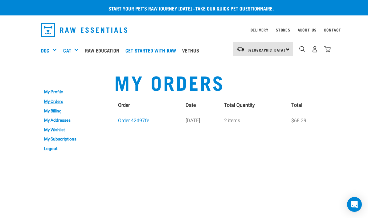
click at [134, 118] on link "Order 42d97fe" at bounding box center [133, 121] width 31 height 6
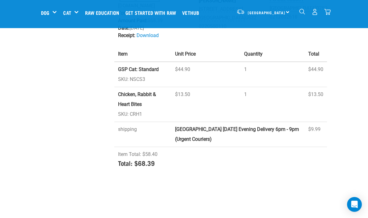
scroll to position [109, 0]
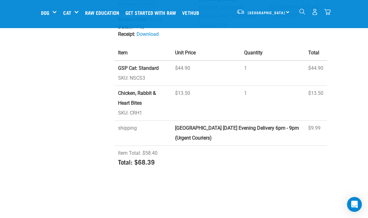
click at [143, 65] on strong "GSP Cat: Standard" at bounding box center [138, 68] width 41 height 6
click at [147, 65] on strong "GSP Cat: Standard" at bounding box center [138, 68] width 41 height 6
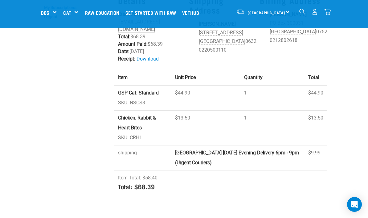
scroll to position [0, 0]
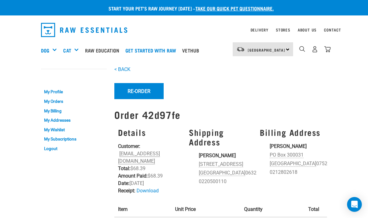
click at [0, 0] on div "Get Started Packs" at bounding box center [0, 0] width 0 height 0
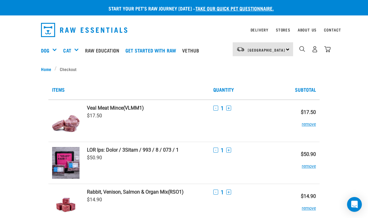
click at [58, 159] on img at bounding box center [65, 163] width 27 height 32
click at [115, 145] on td "$50.90" at bounding box center [146, 163] width 126 height 42
click at [70, 159] on img at bounding box center [65, 163] width 27 height 32
click at [69, 169] on img at bounding box center [65, 163] width 27 height 32
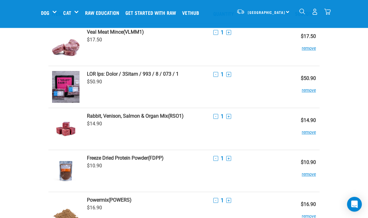
scroll to position [34, 0]
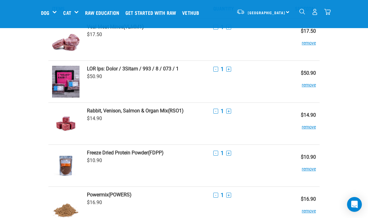
click at [66, 88] on img at bounding box center [65, 82] width 27 height 32
click at [66, 76] on img at bounding box center [65, 82] width 27 height 32
click at [61, 92] on img at bounding box center [65, 82] width 27 height 32
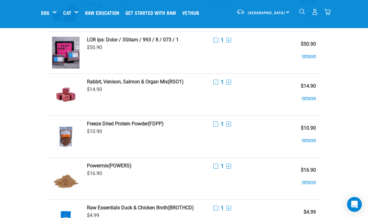
scroll to position [44, 0]
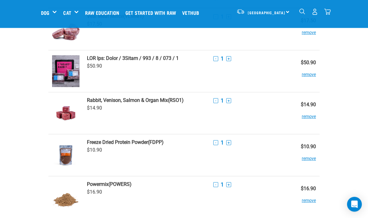
click at [65, 73] on img at bounding box center [65, 72] width 27 height 32
click at [99, 95] on td "Rabbit, Venison, Salmon & Organ Mix (RSO1) $14.90" at bounding box center [146, 114] width 126 height 42
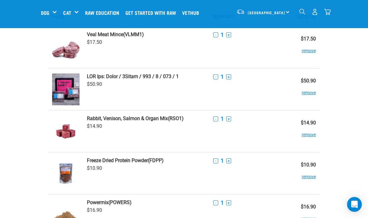
scroll to position [0, 0]
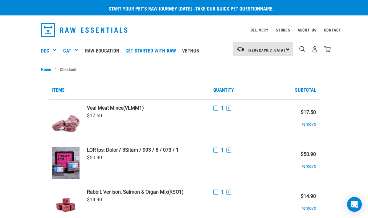
click at [116, 144] on td "$50.90" at bounding box center [146, 163] width 126 height 42
click at [118, 152] on strong at bounding box center [133, 150] width 92 height 6
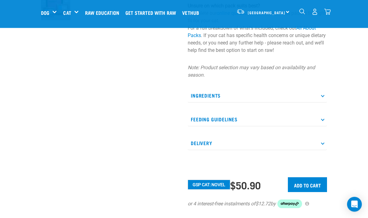
scroll to position [200, 0]
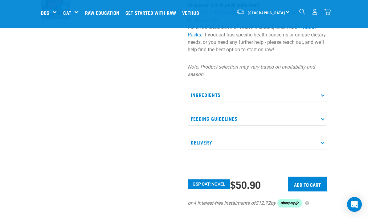
click at [259, 144] on p "Delivery" at bounding box center [257, 142] width 139 height 14
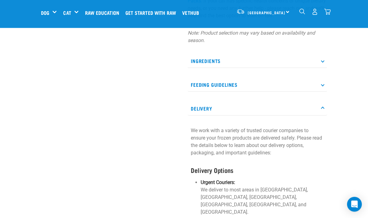
click at [319, 113] on p "Delivery" at bounding box center [257, 109] width 139 height 14
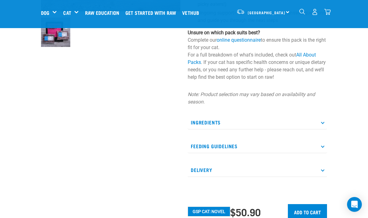
scroll to position [182, 0]
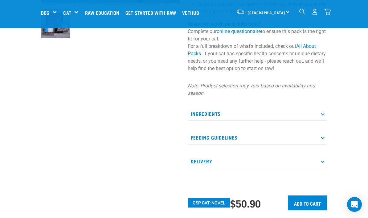
click at [322, 111] on p "Ingredients" at bounding box center [257, 114] width 139 height 14
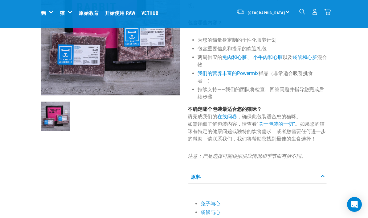
scroll to position [95, 0]
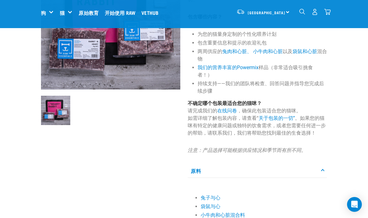
click at [329, 11] on img "下拉导航" at bounding box center [327, 12] width 6 height 6
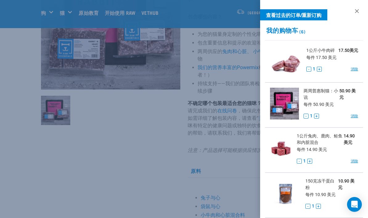
click at [354, 68] on font "消除" at bounding box center [354, 69] width 7 height 4
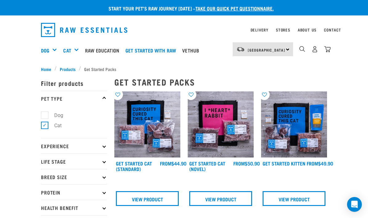
click at [145, 131] on img at bounding box center [147, 124] width 66 height 66
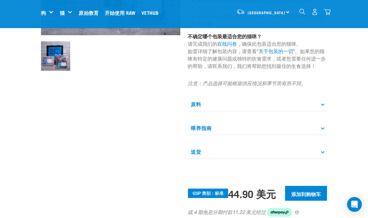
scroll to position [150, 0]
click at [319, 104] on p "原料" at bounding box center [257, 104] width 139 height 14
